Goal: Use online tool/utility: Utilize a website feature to perform a specific function

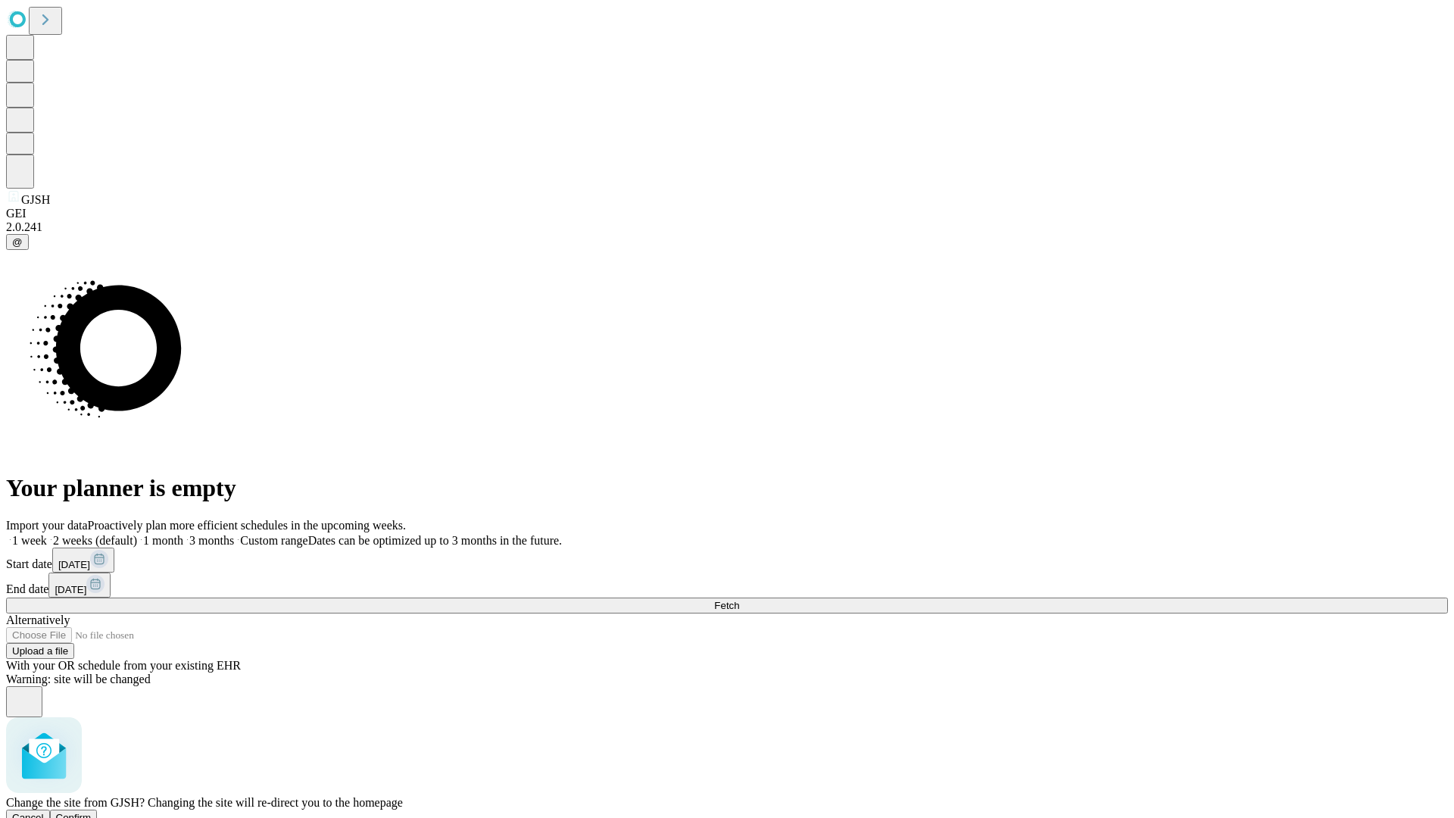
click at [92, 812] on span "Confirm" at bounding box center [74, 817] width 36 height 11
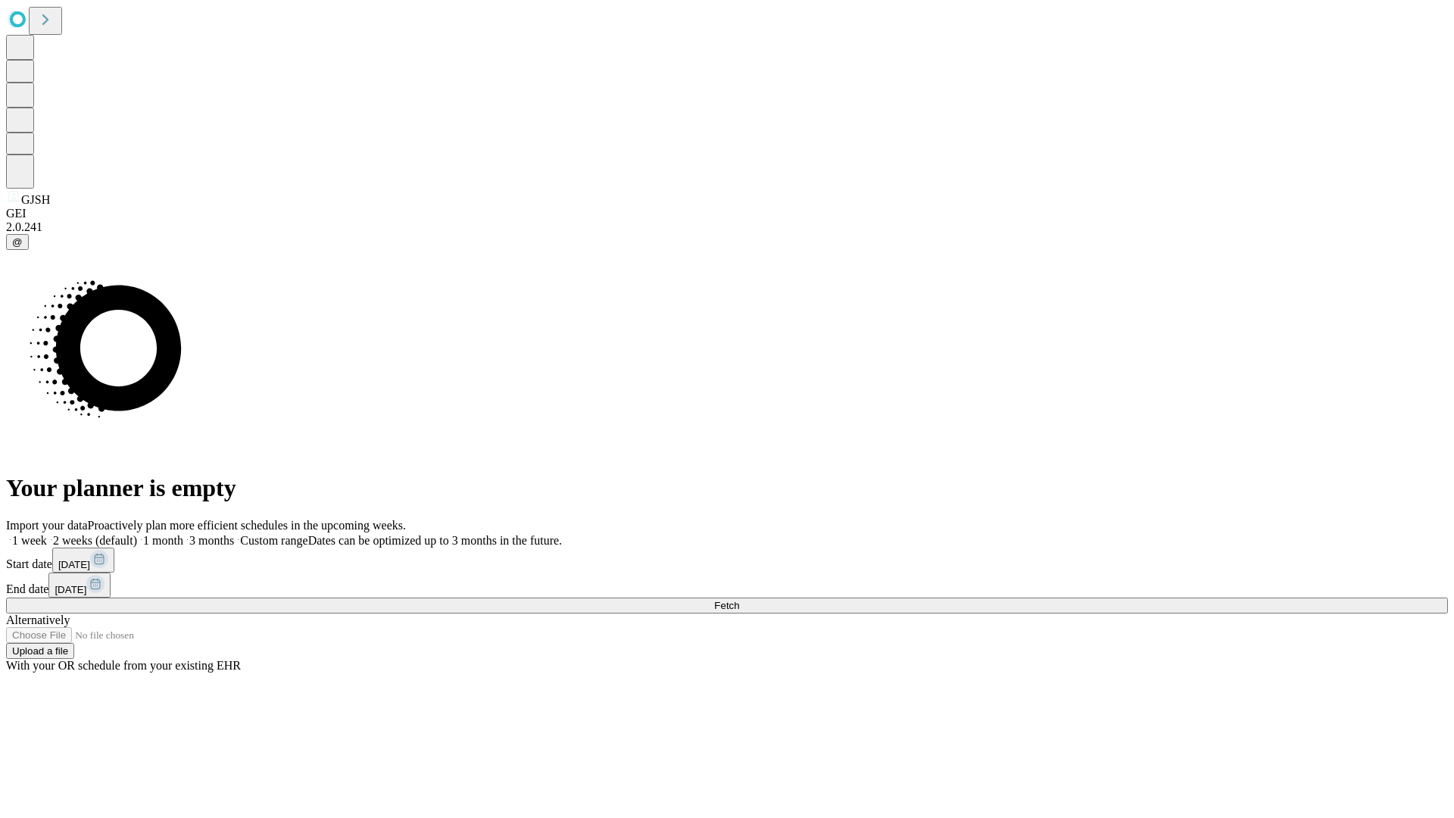
click at [183, 534] on label "1 month" at bounding box center [160, 540] width 46 height 13
click at [739, 600] on span "Fetch" at bounding box center [726, 605] width 25 height 11
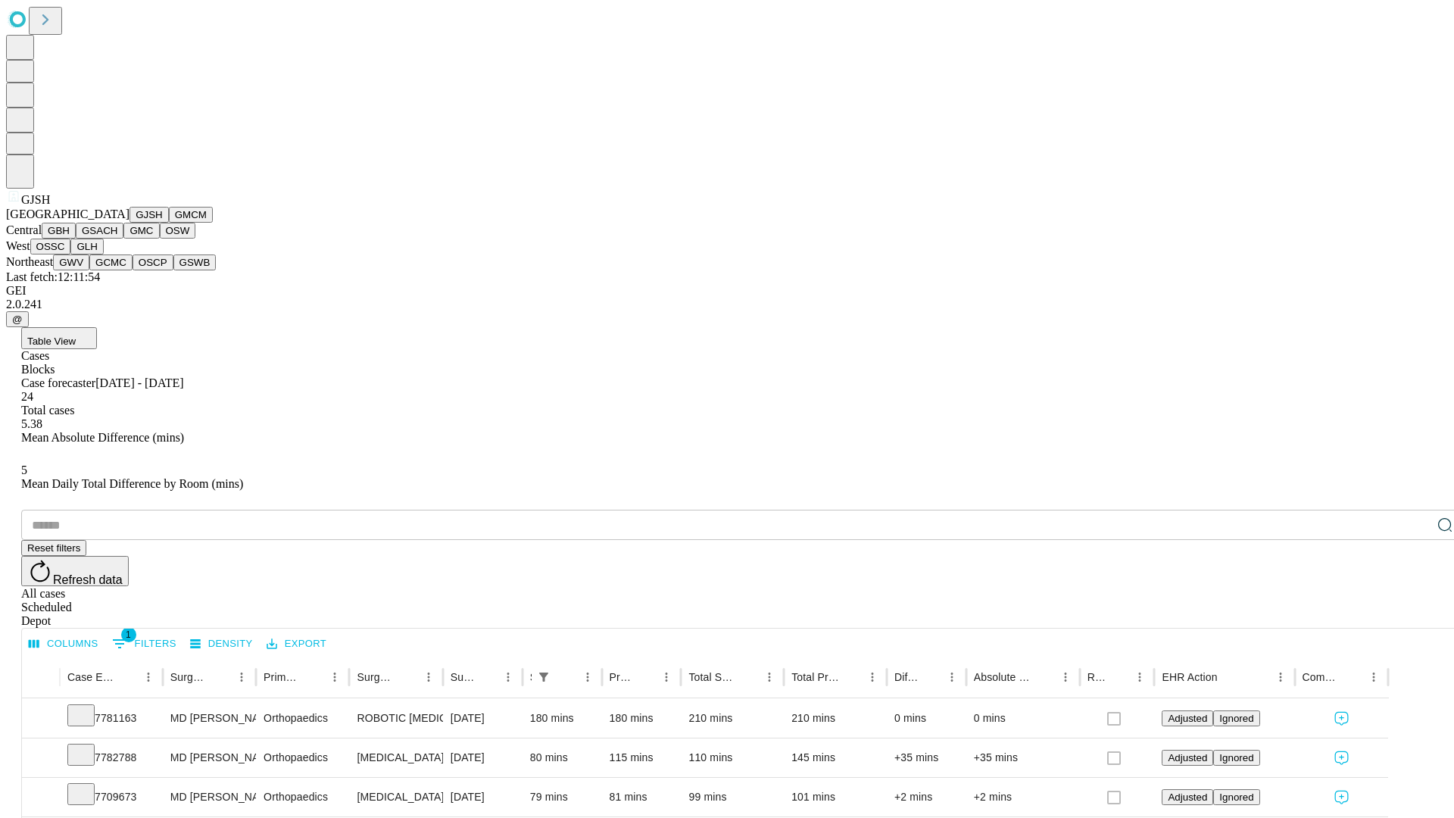
click at [169, 223] on button "GMCM" at bounding box center [191, 215] width 44 height 16
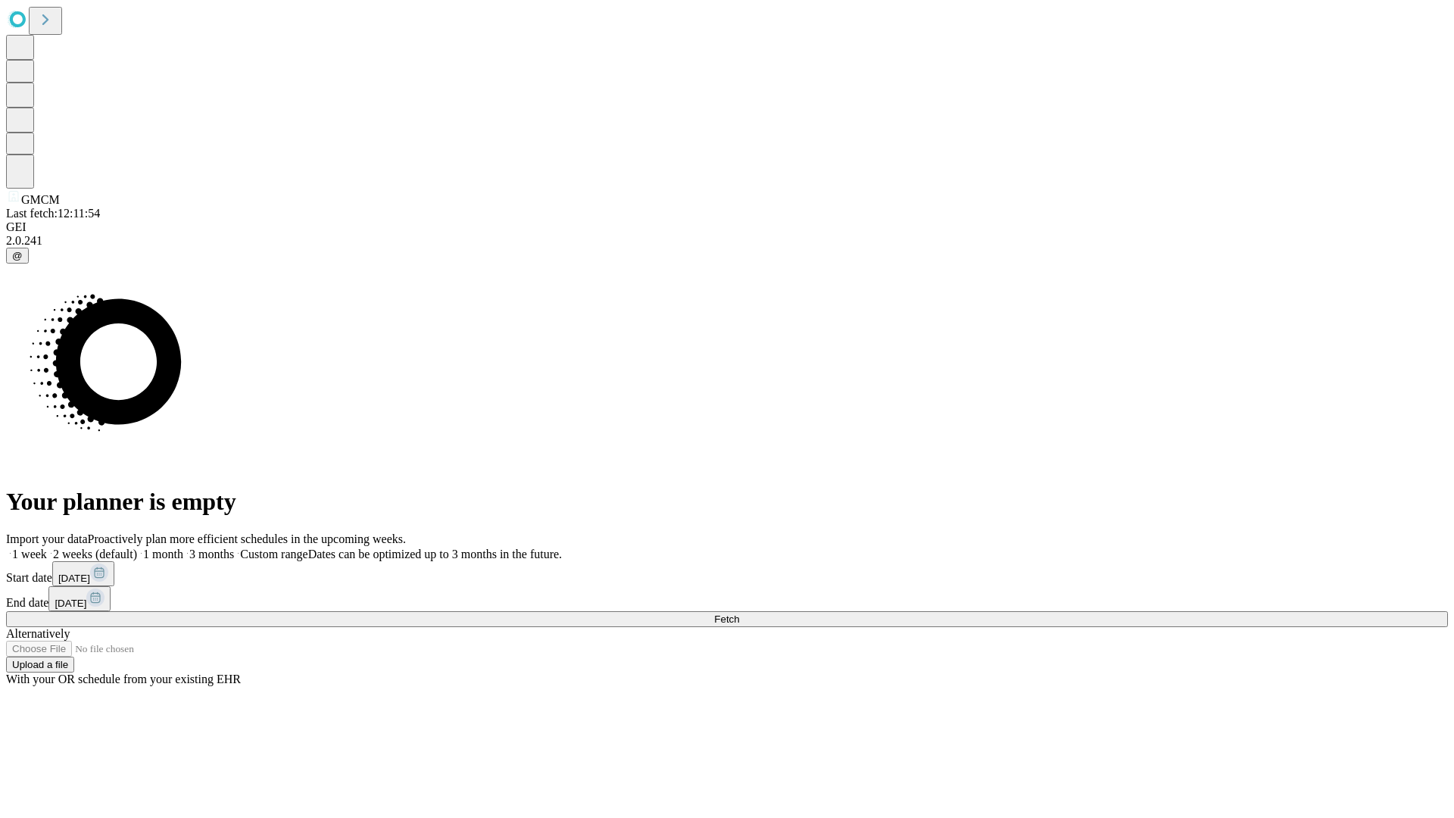
click at [183, 547] on label "1 month" at bounding box center [160, 553] width 46 height 13
click at [739, 613] on span "Fetch" at bounding box center [726, 618] width 25 height 11
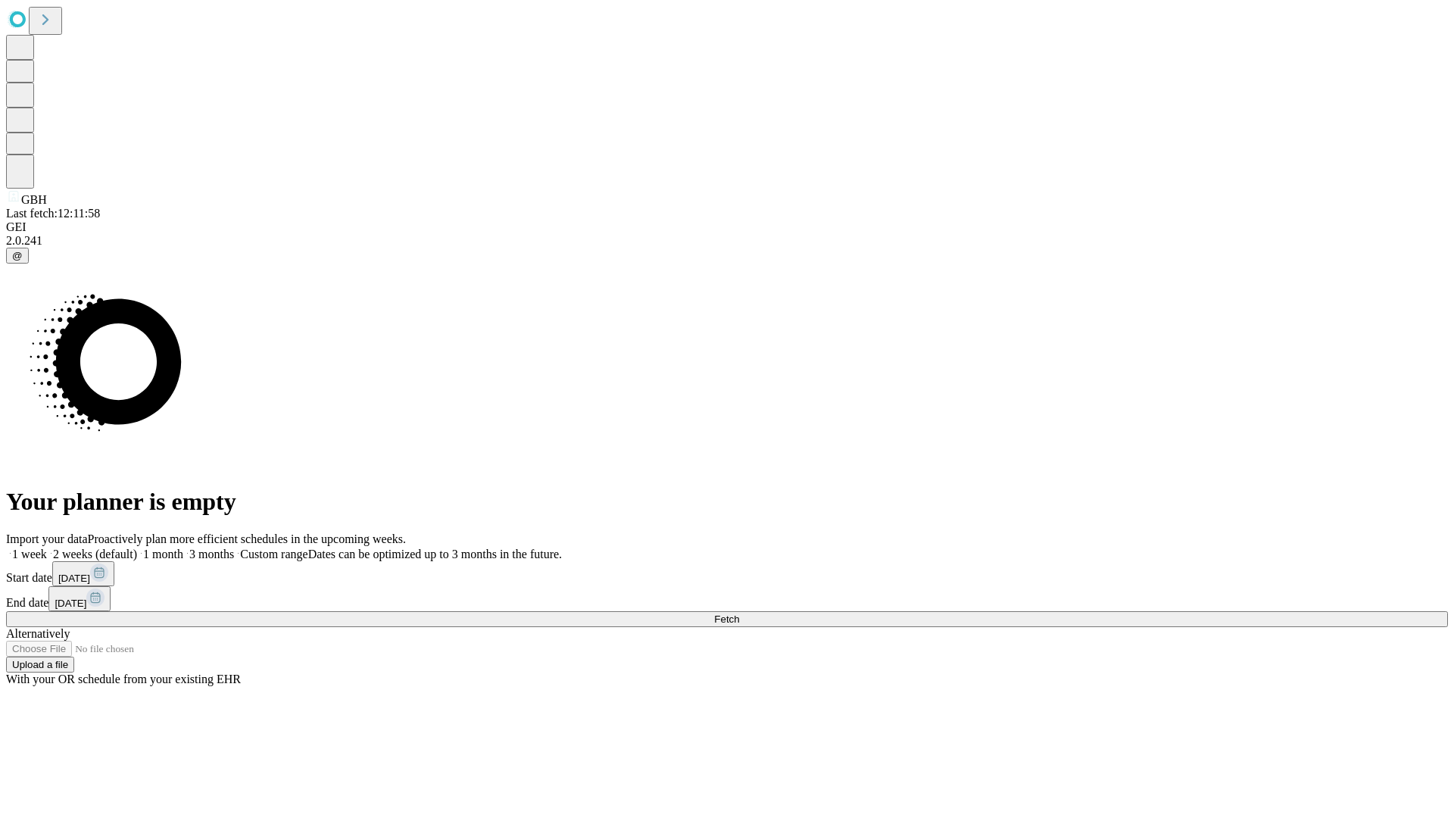
click at [183, 547] on label "1 month" at bounding box center [160, 553] width 46 height 13
click at [739, 613] on span "Fetch" at bounding box center [726, 618] width 25 height 11
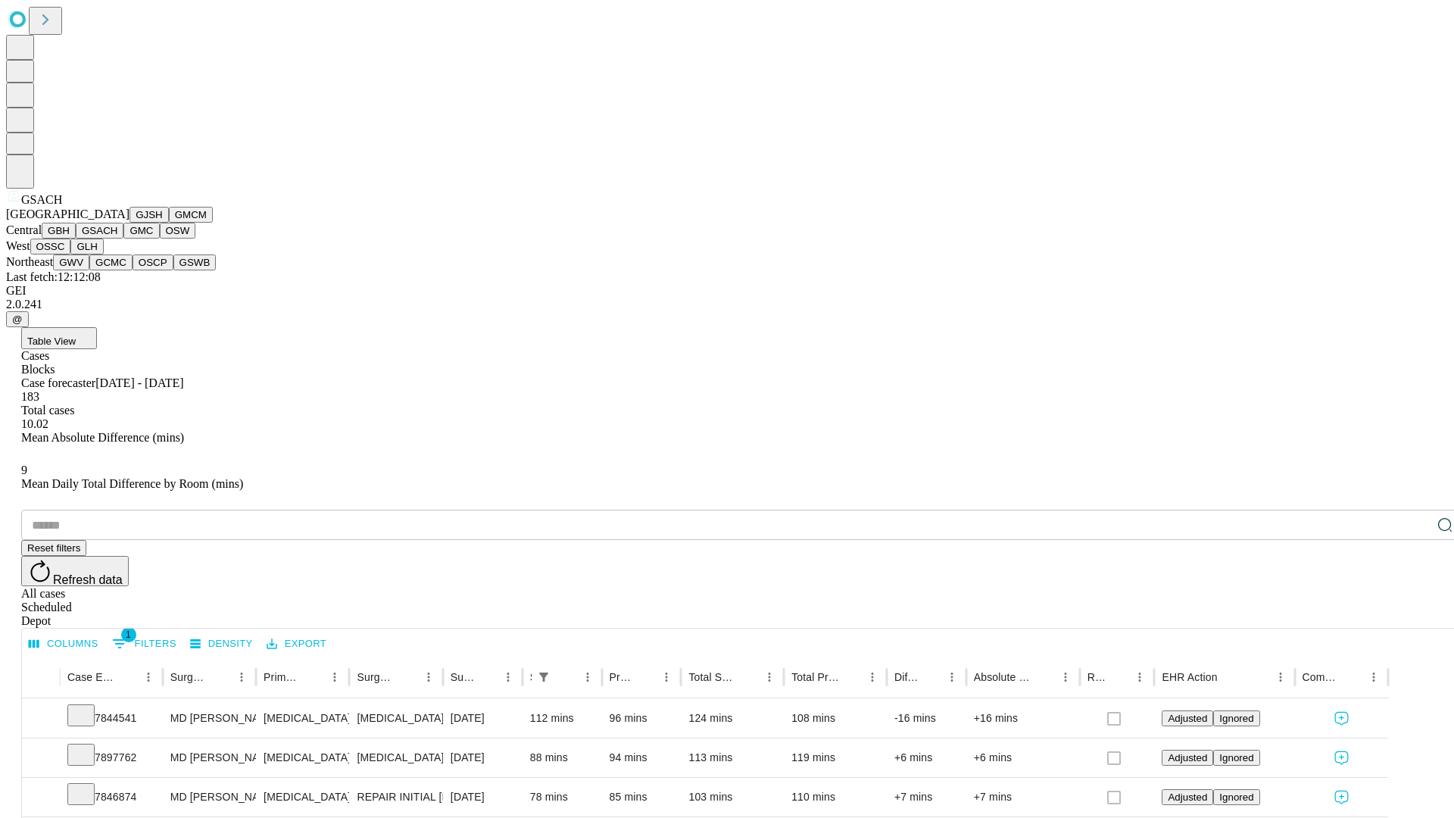
click at [123, 239] on button "GMC" at bounding box center [141, 231] width 36 height 16
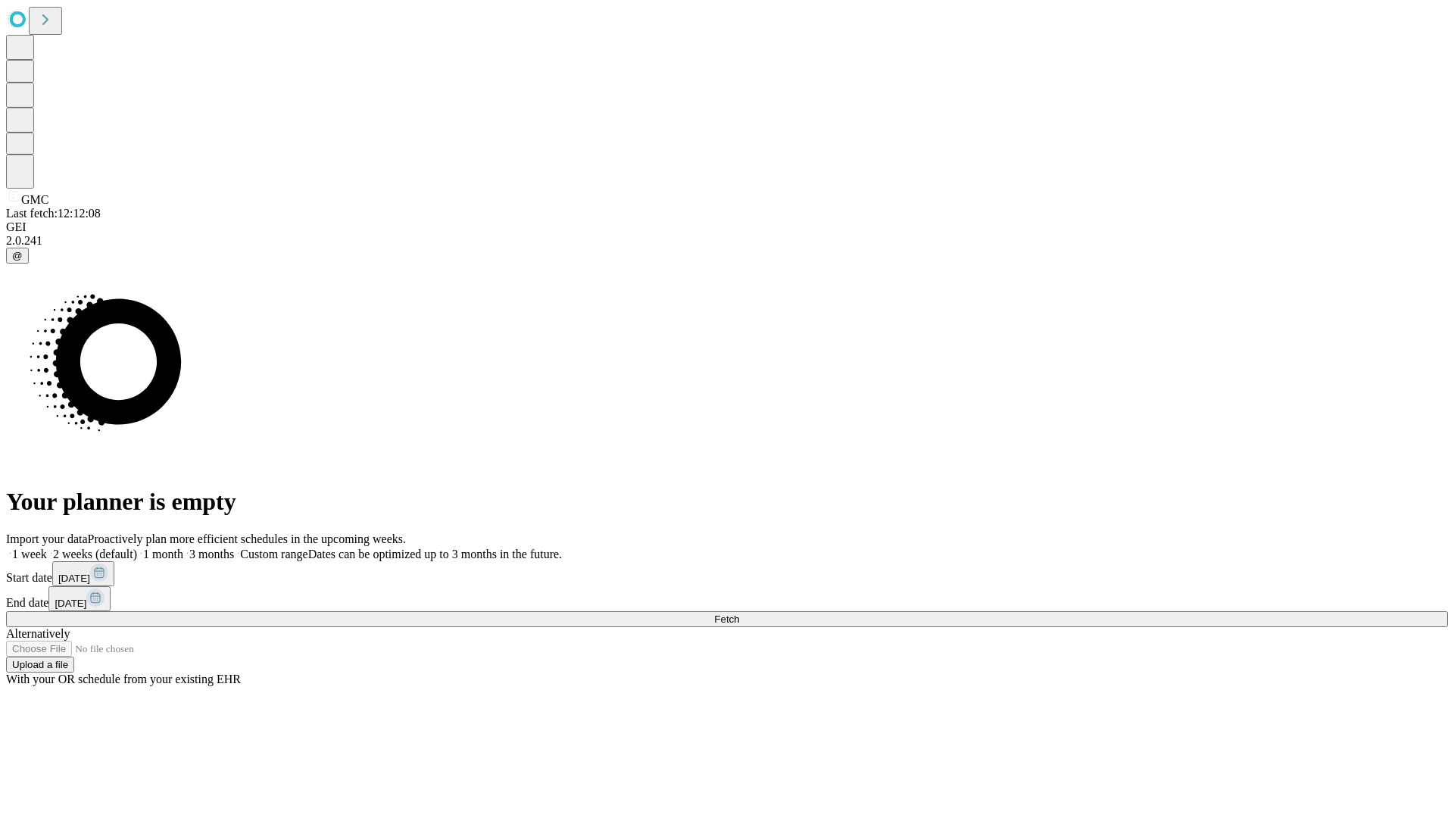
click at [739, 613] on span "Fetch" at bounding box center [726, 618] width 25 height 11
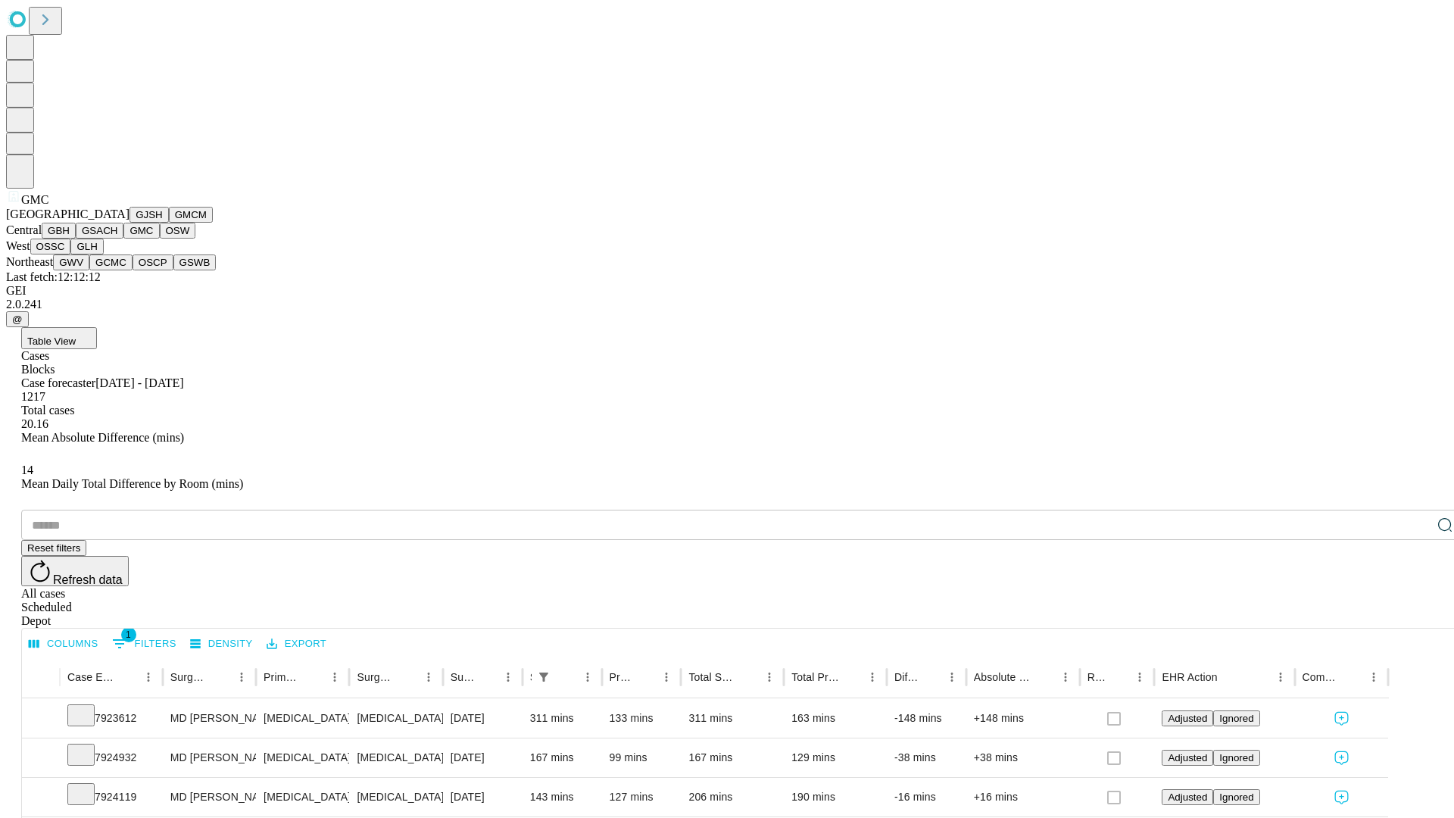
click at [160, 239] on button "OSW" at bounding box center [178, 231] width 36 height 16
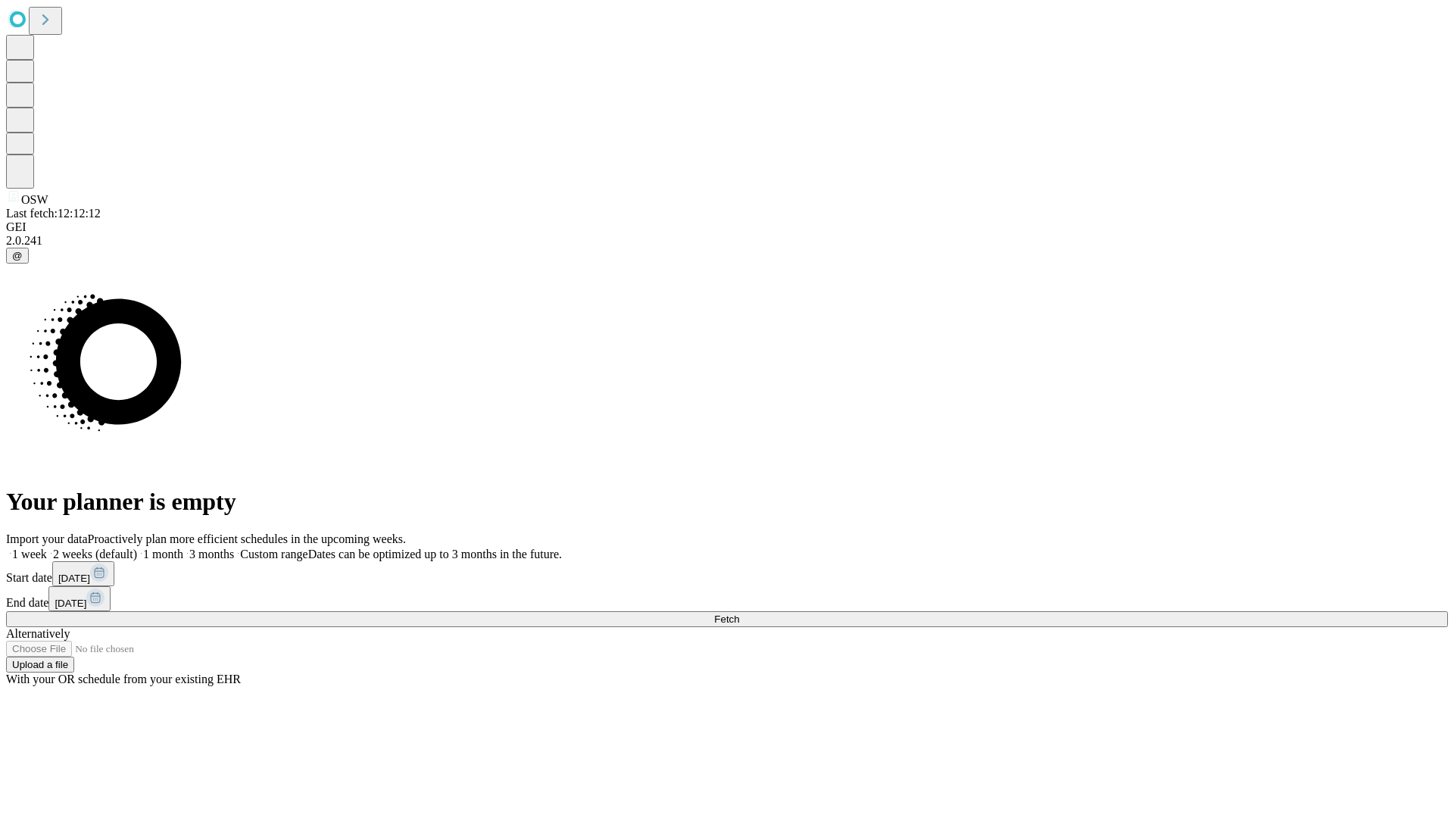
click at [183, 547] on label "1 month" at bounding box center [160, 553] width 46 height 13
click at [739, 613] on span "Fetch" at bounding box center [726, 618] width 25 height 11
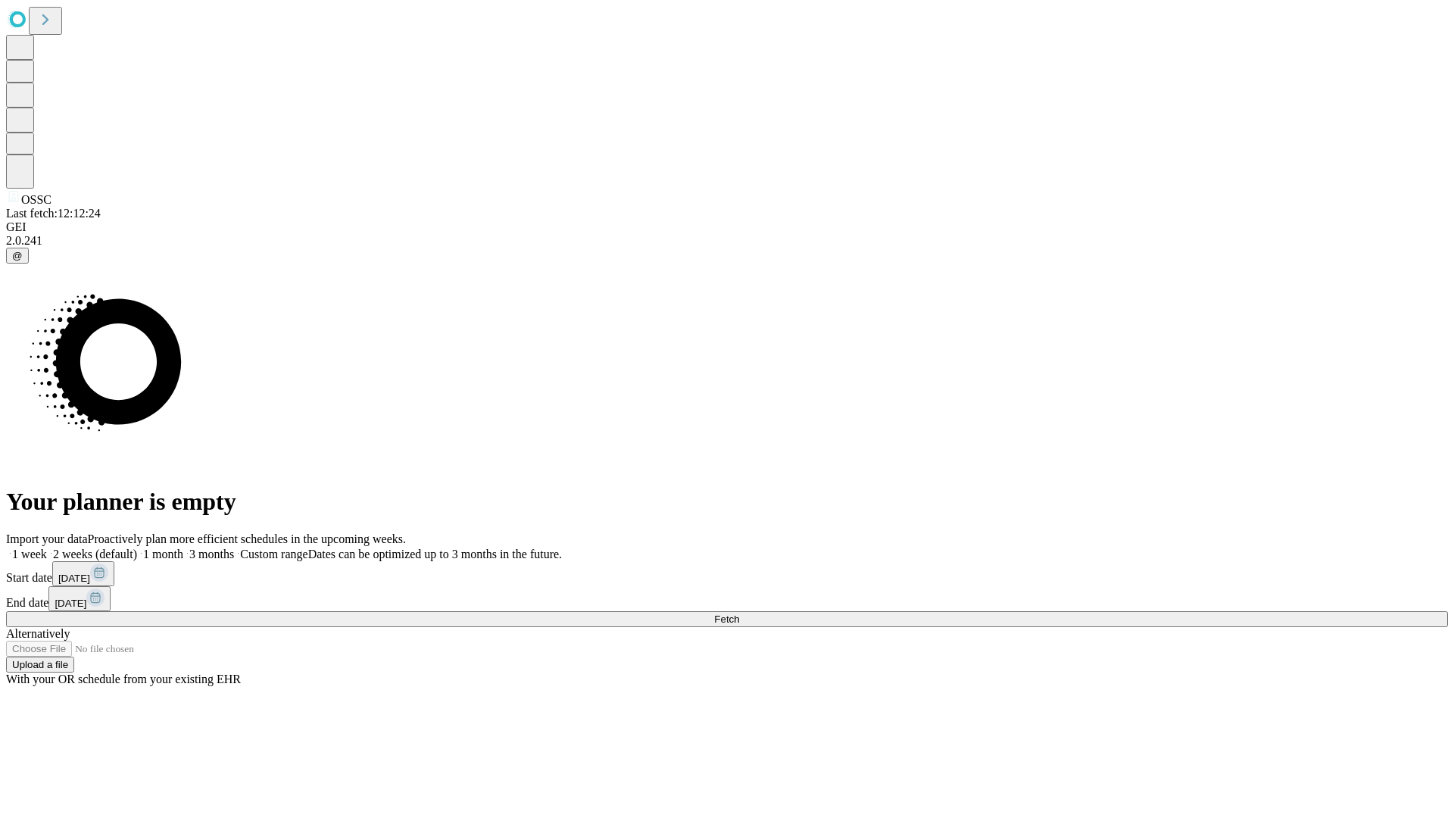
click at [183, 547] on label "1 month" at bounding box center [160, 553] width 46 height 13
click at [739, 613] on span "Fetch" at bounding box center [726, 618] width 25 height 11
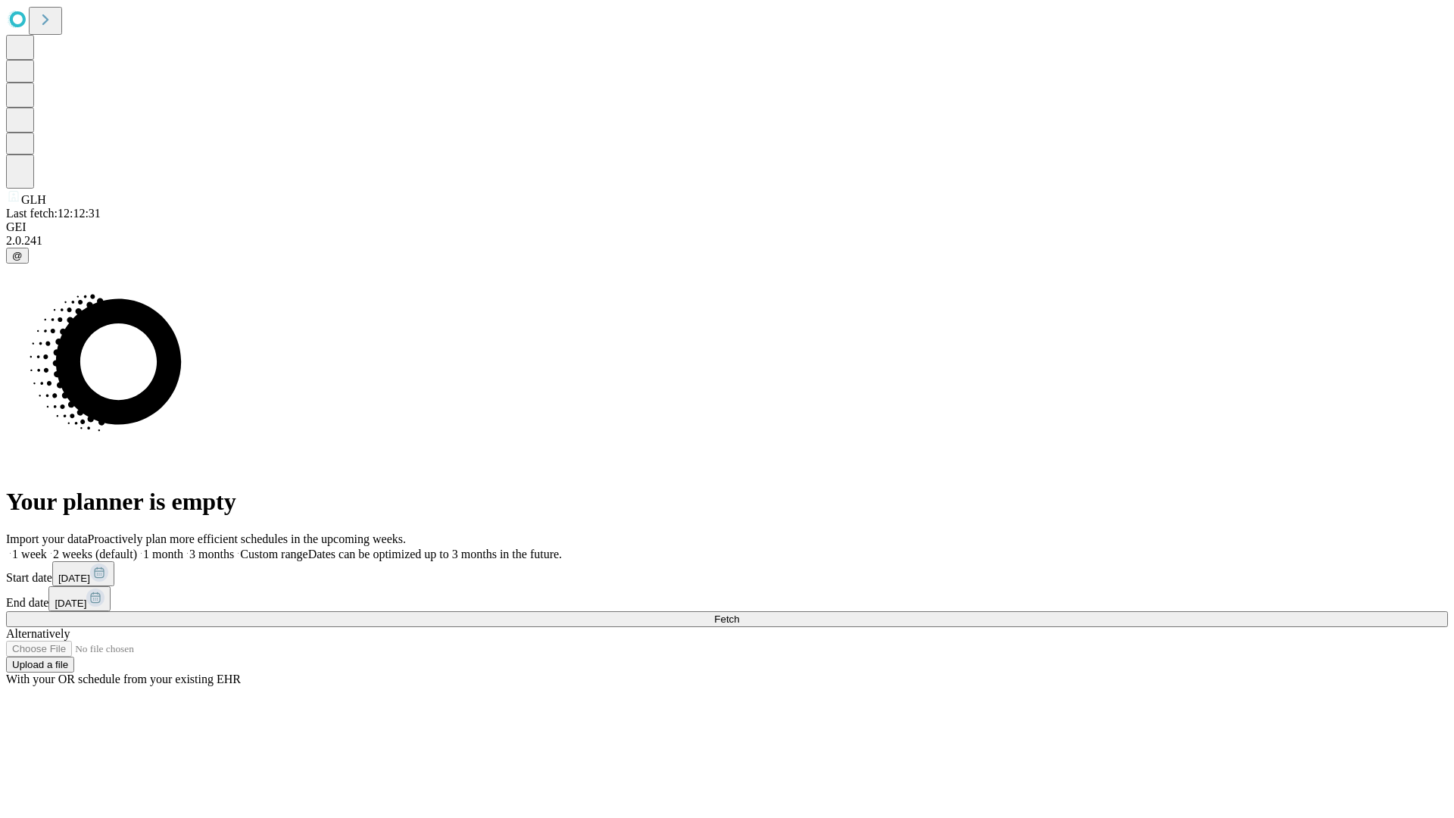
click at [183, 547] on label "1 month" at bounding box center [160, 553] width 46 height 13
click at [739, 613] on span "Fetch" at bounding box center [726, 618] width 25 height 11
click at [183, 547] on label "1 month" at bounding box center [160, 553] width 46 height 13
click at [739, 613] on span "Fetch" at bounding box center [726, 618] width 25 height 11
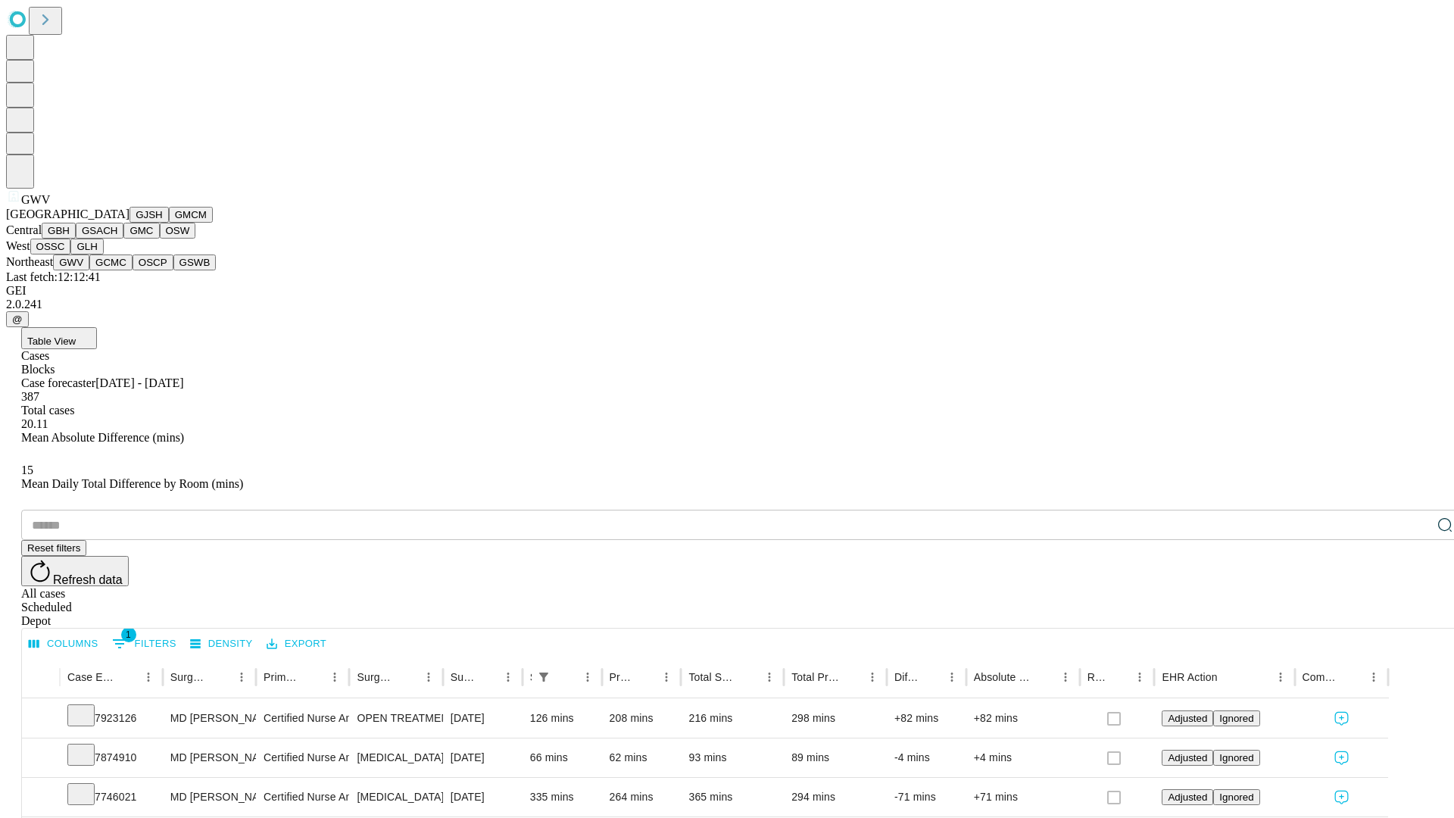
click at [117, 270] on button "GCMC" at bounding box center [110, 262] width 43 height 16
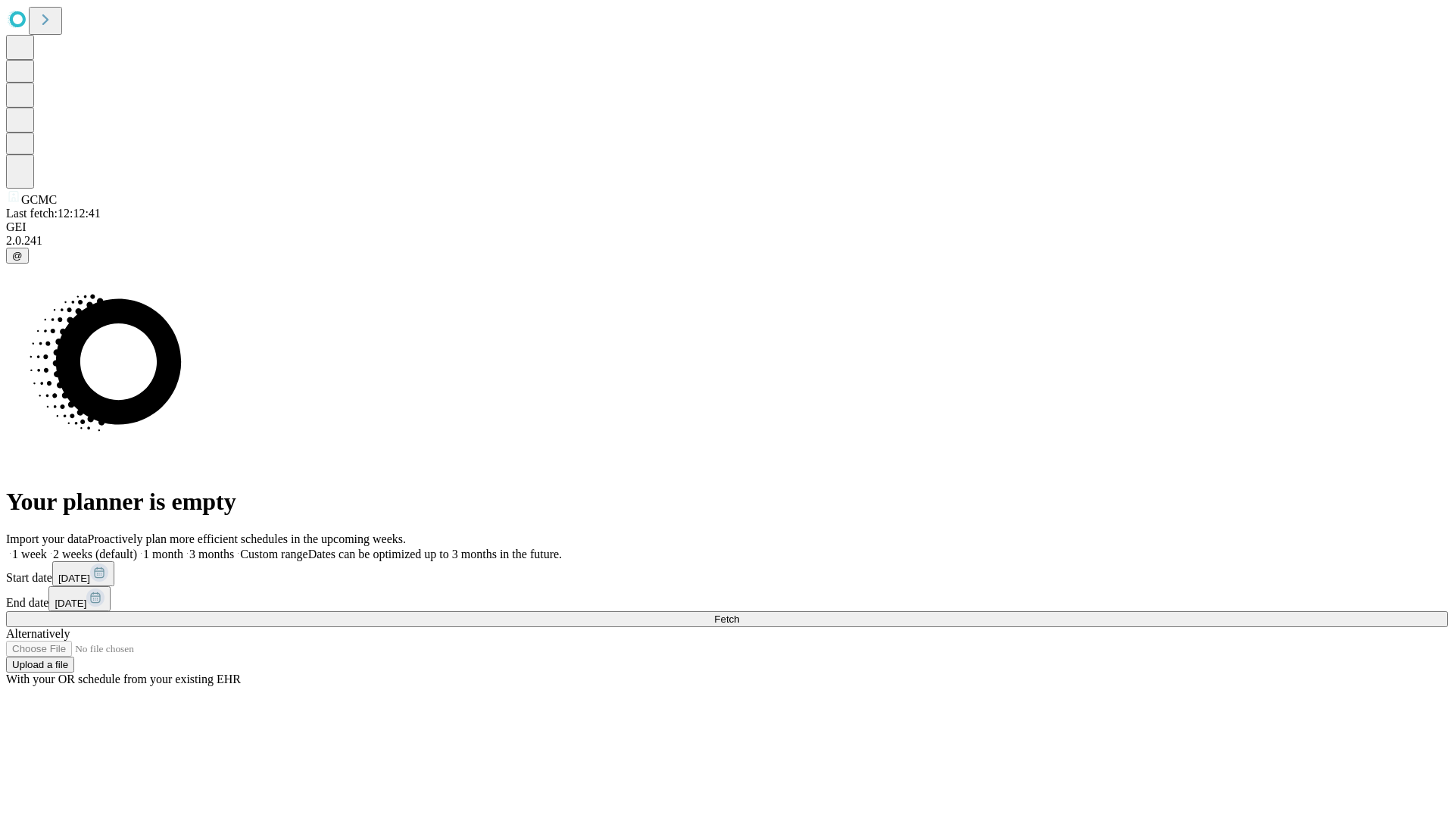
click at [183, 547] on label "1 month" at bounding box center [160, 553] width 46 height 13
click at [739, 613] on span "Fetch" at bounding box center [726, 618] width 25 height 11
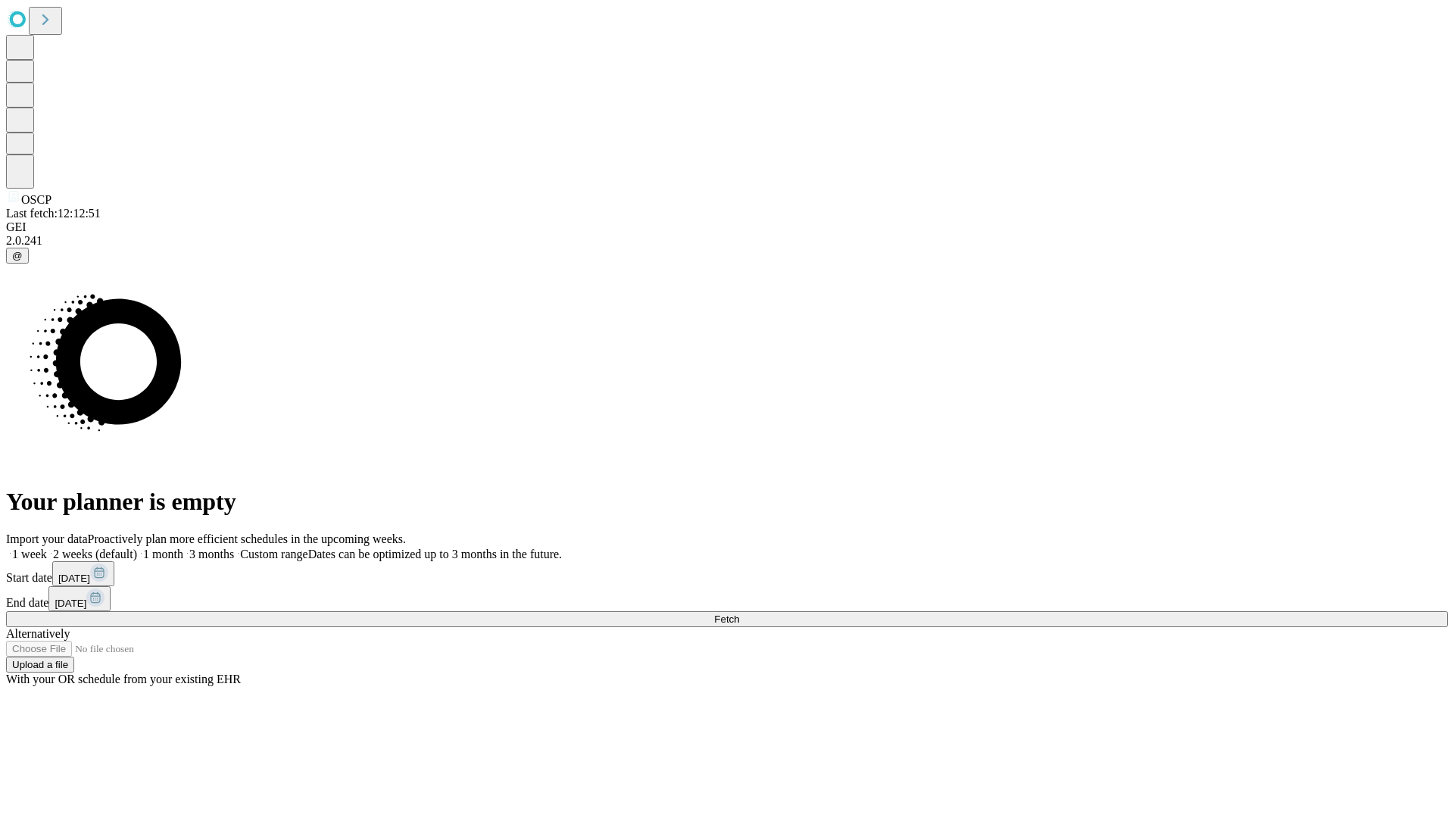
click at [183, 547] on label "1 month" at bounding box center [160, 553] width 46 height 13
click at [739, 613] on span "Fetch" at bounding box center [726, 618] width 25 height 11
